Goal: Find specific page/section: Find specific page/section

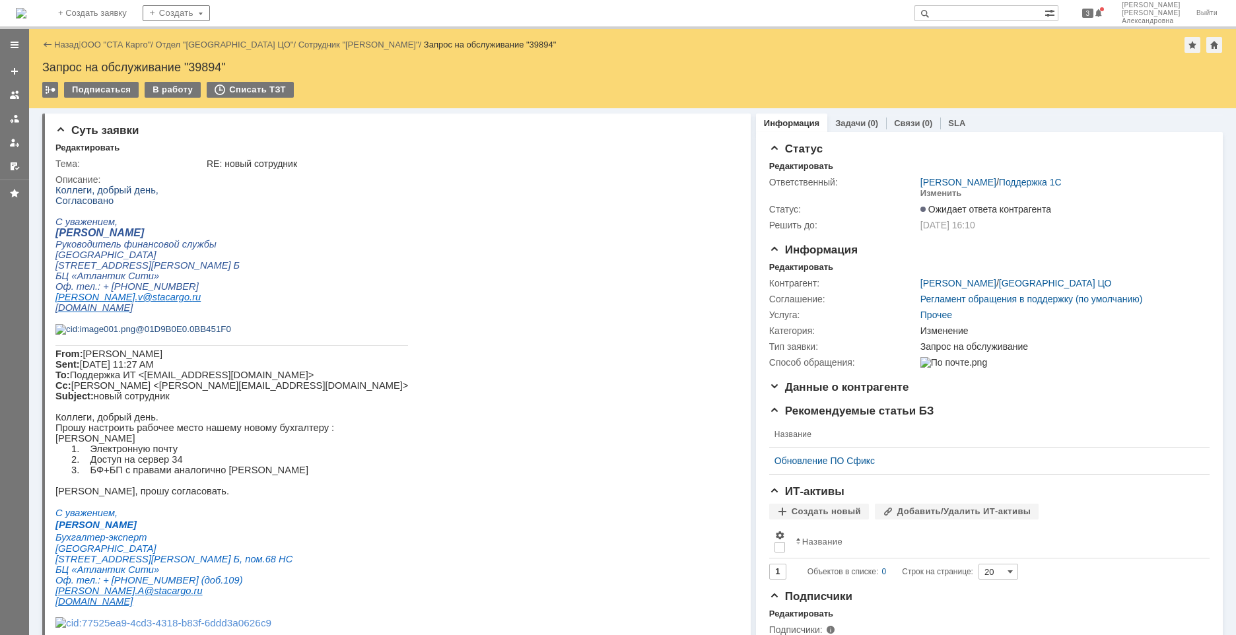
click at [116, 38] on div "Назад | ООО "СТА Карго" / Отдел "[GEOGRAPHIC_DATA] ЦО" / Сотрудник "[PERSON_NAM…" at bounding box center [632, 45] width 1181 height 16
click at [116, 45] on link "ООО "СТА Карго"" at bounding box center [116, 45] width 70 height 10
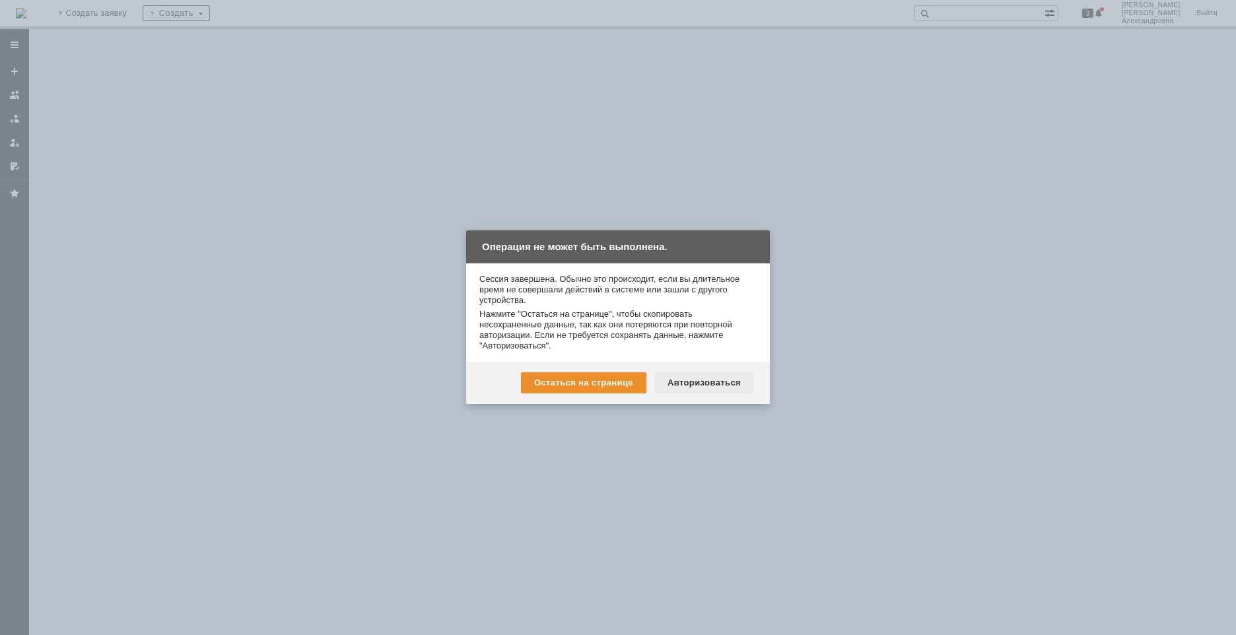
click at [713, 379] on div "Авторизоваться" at bounding box center [705, 383] width 100 height 21
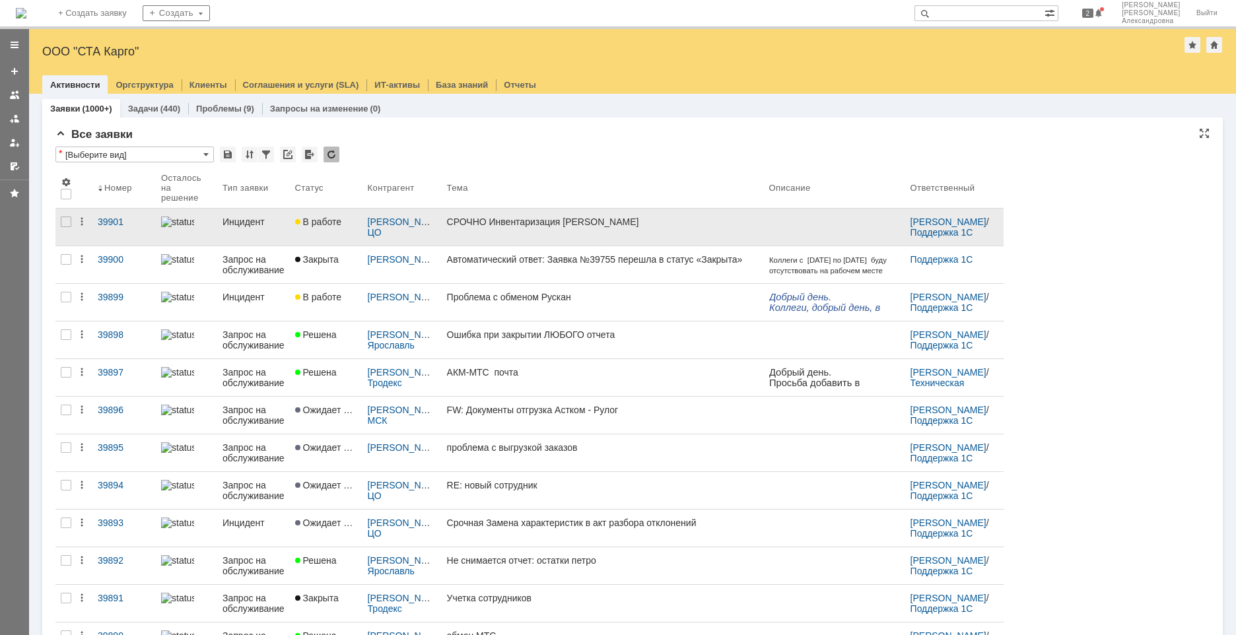
click at [493, 236] on link "СРОЧНО Инвентаризация ПЕТРО ГМ" at bounding box center [603, 227] width 322 height 37
